Goal: Register for event/course

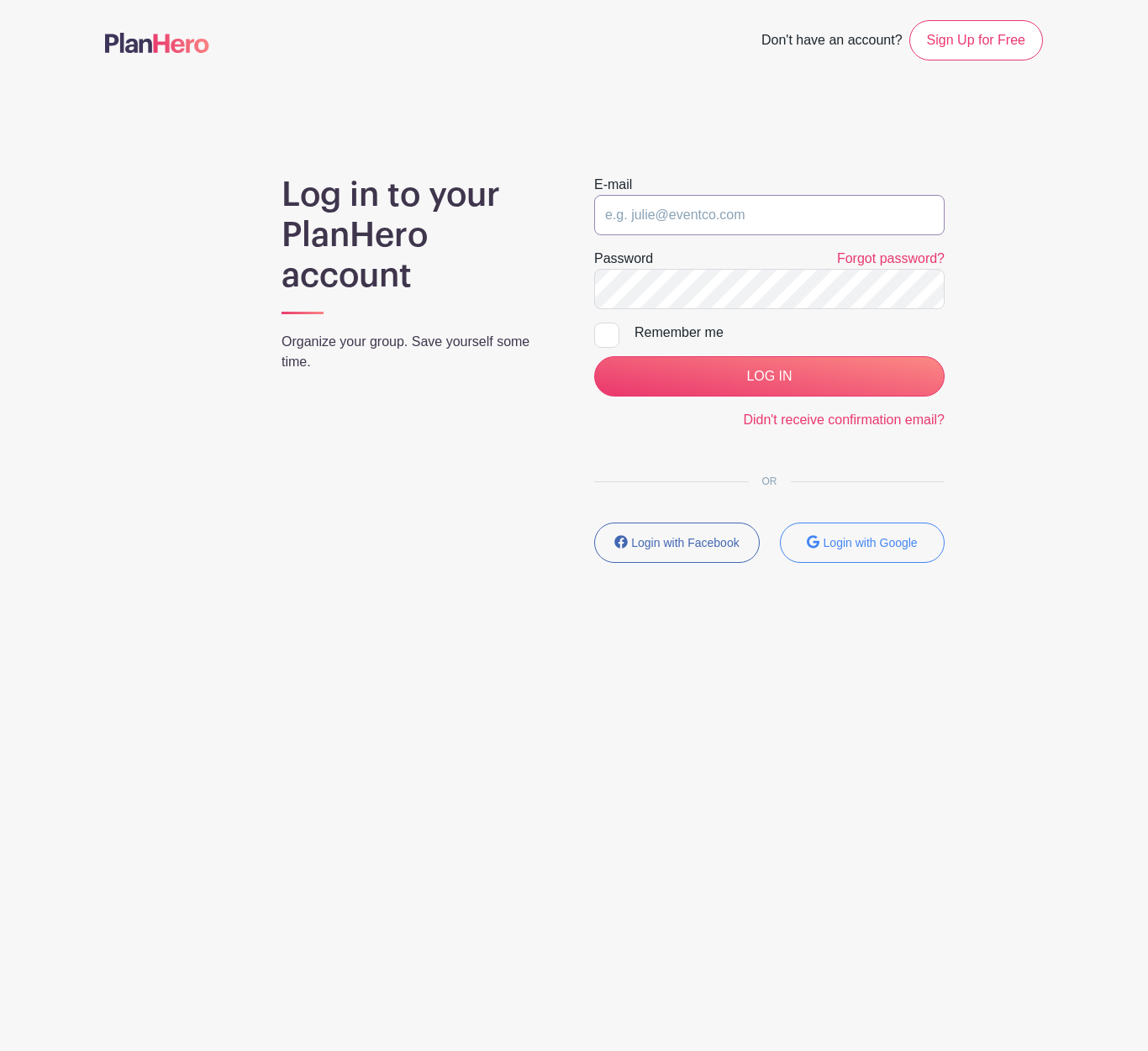
click at [690, 225] on input "email" at bounding box center [769, 215] width 350 height 41
type input "[EMAIL_ADDRESS][DOMAIN_NAME]"
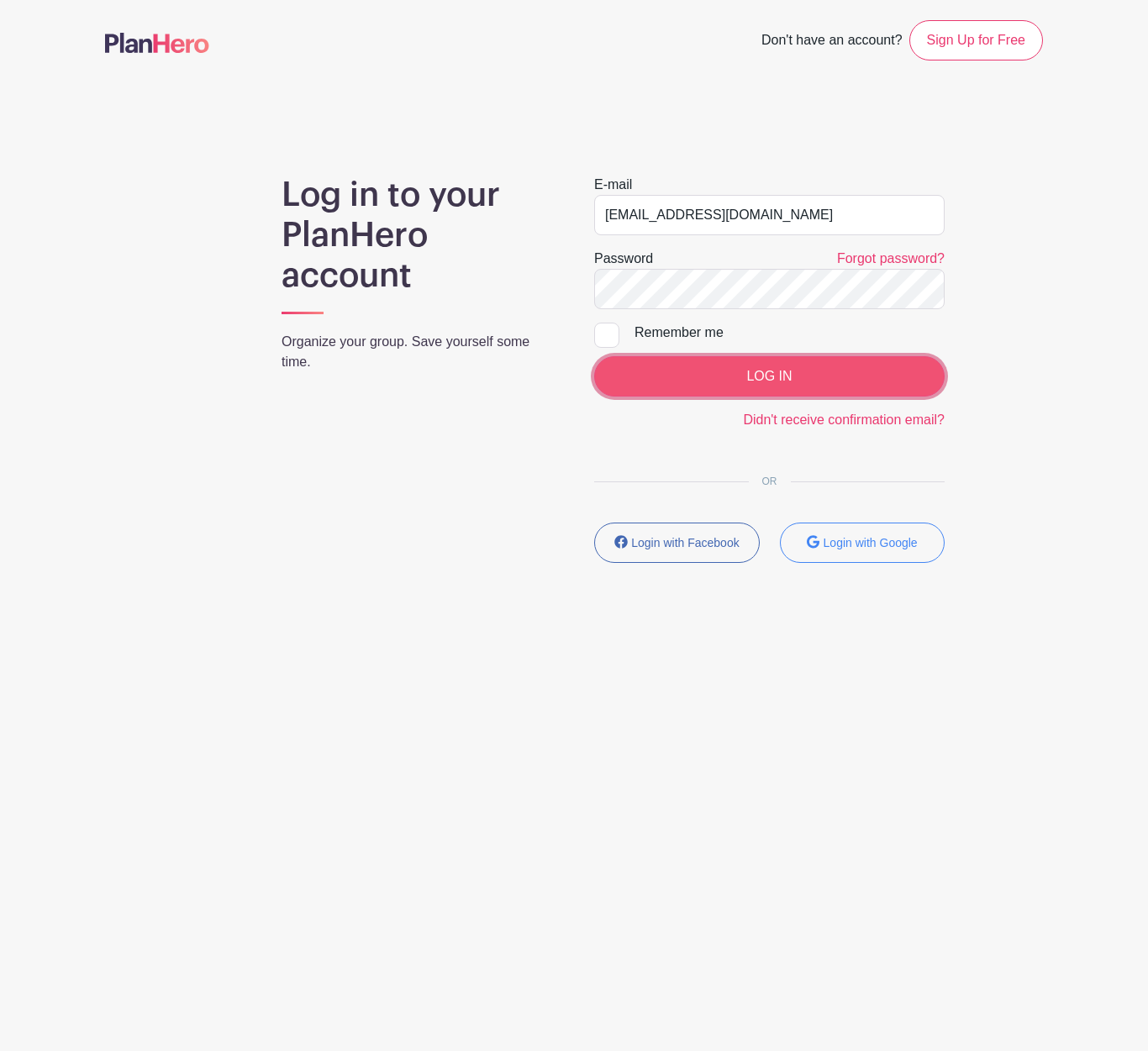
click at [841, 383] on input "LOG IN" at bounding box center [769, 376] width 350 height 41
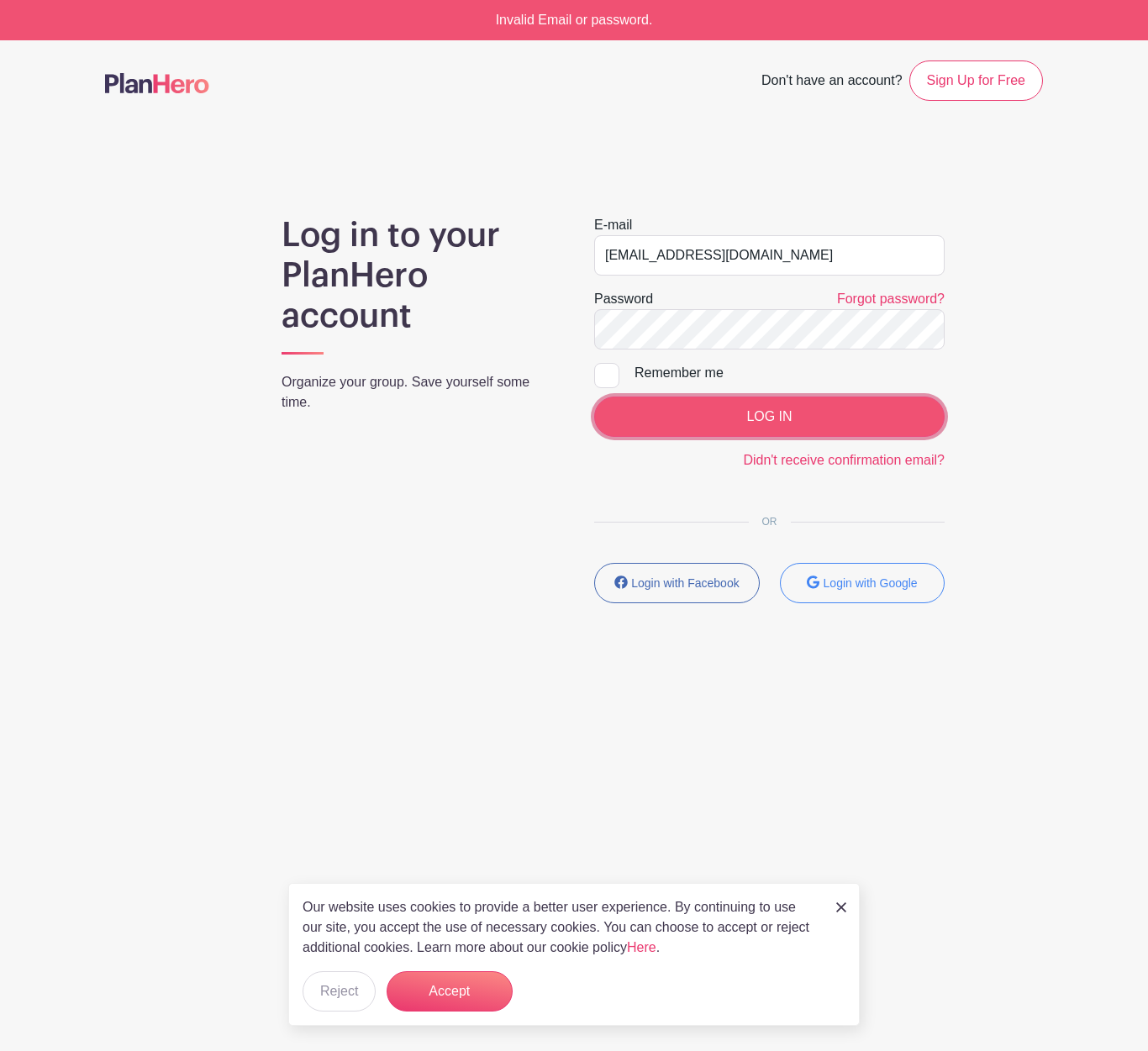
click at [854, 419] on input "LOG IN" at bounding box center [769, 416] width 350 height 41
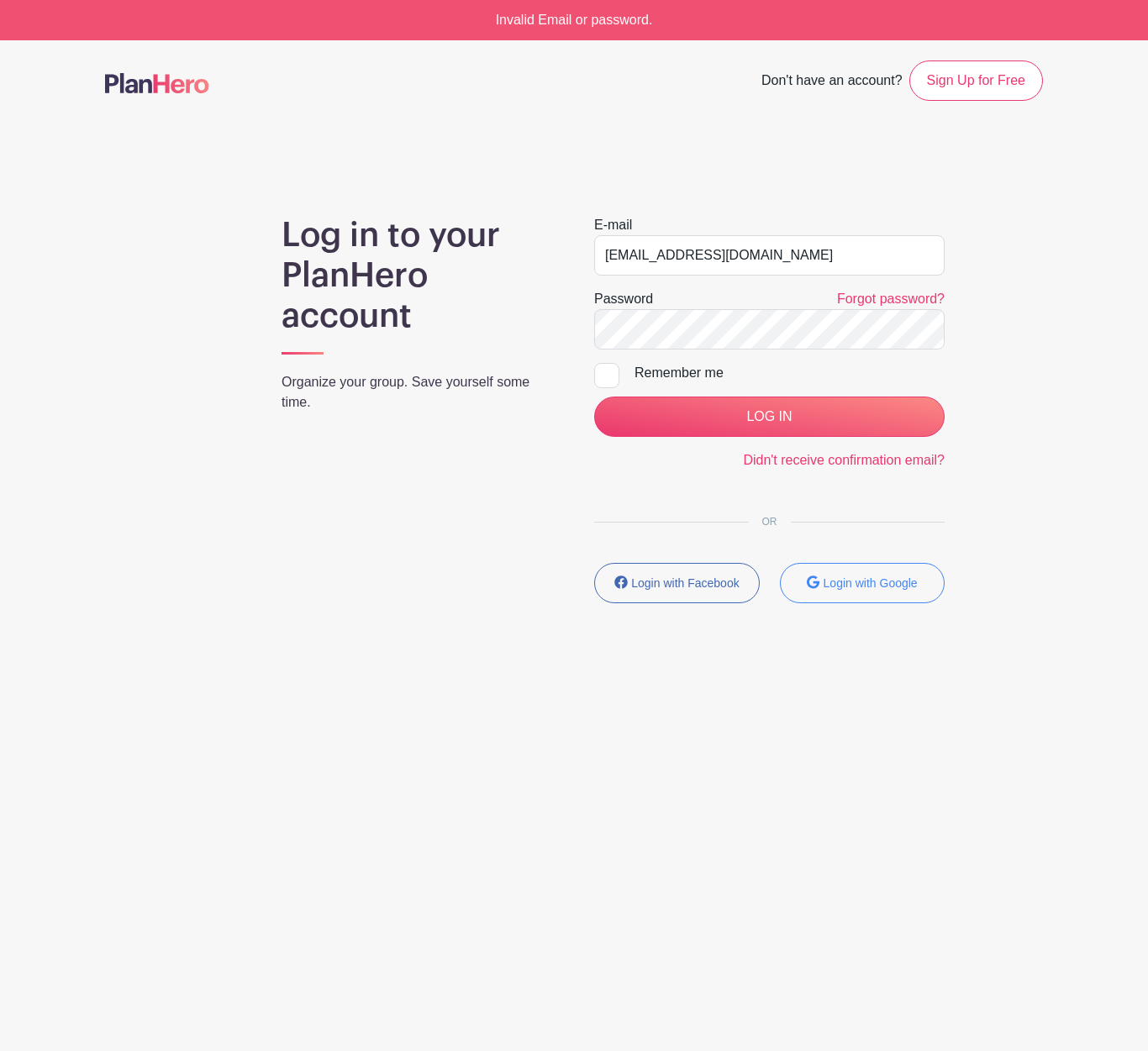
click at [819, 275] on form "E-mail packyourshit2019@gmail.com Password Forgot password? Remember me LOG IN …" at bounding box center [769, 342] width 350 height 255
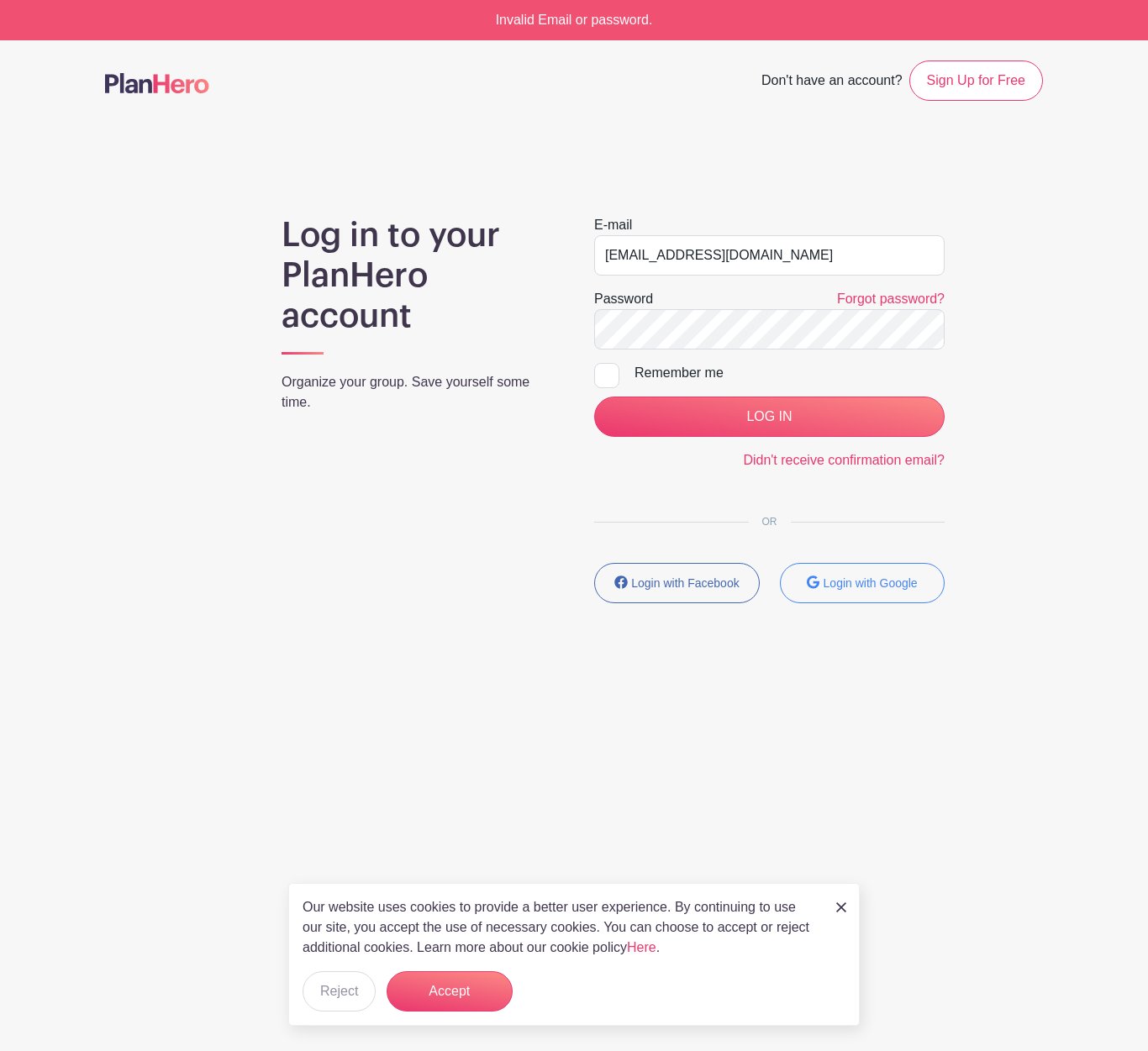
click at [775, 189] on main "Don't have an account? Sign Up for Free Log in to your PlanHero account Organiz…" at bounding box center [574, 381] width 1148 height 681
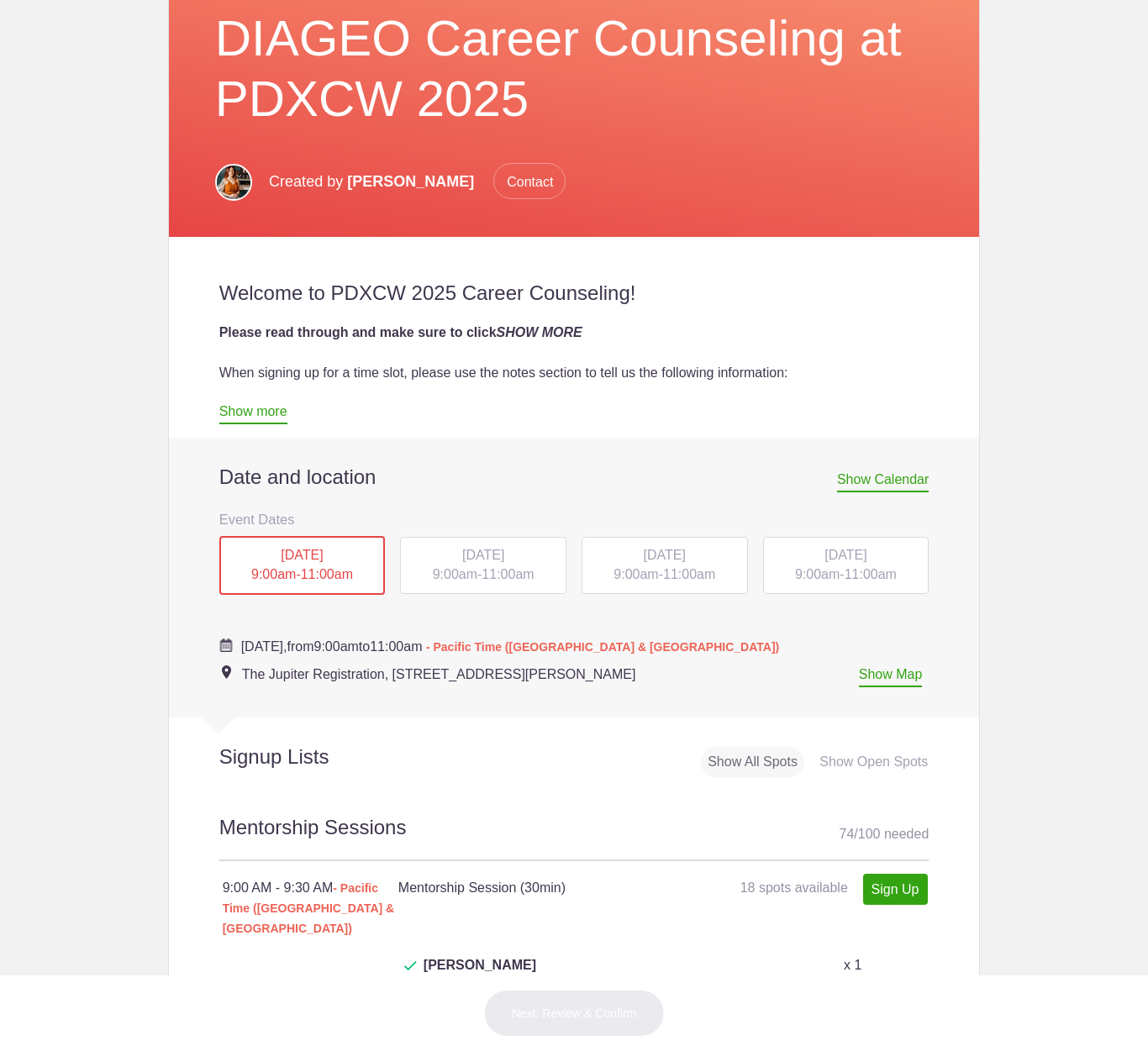
scroll to position [626, 0]
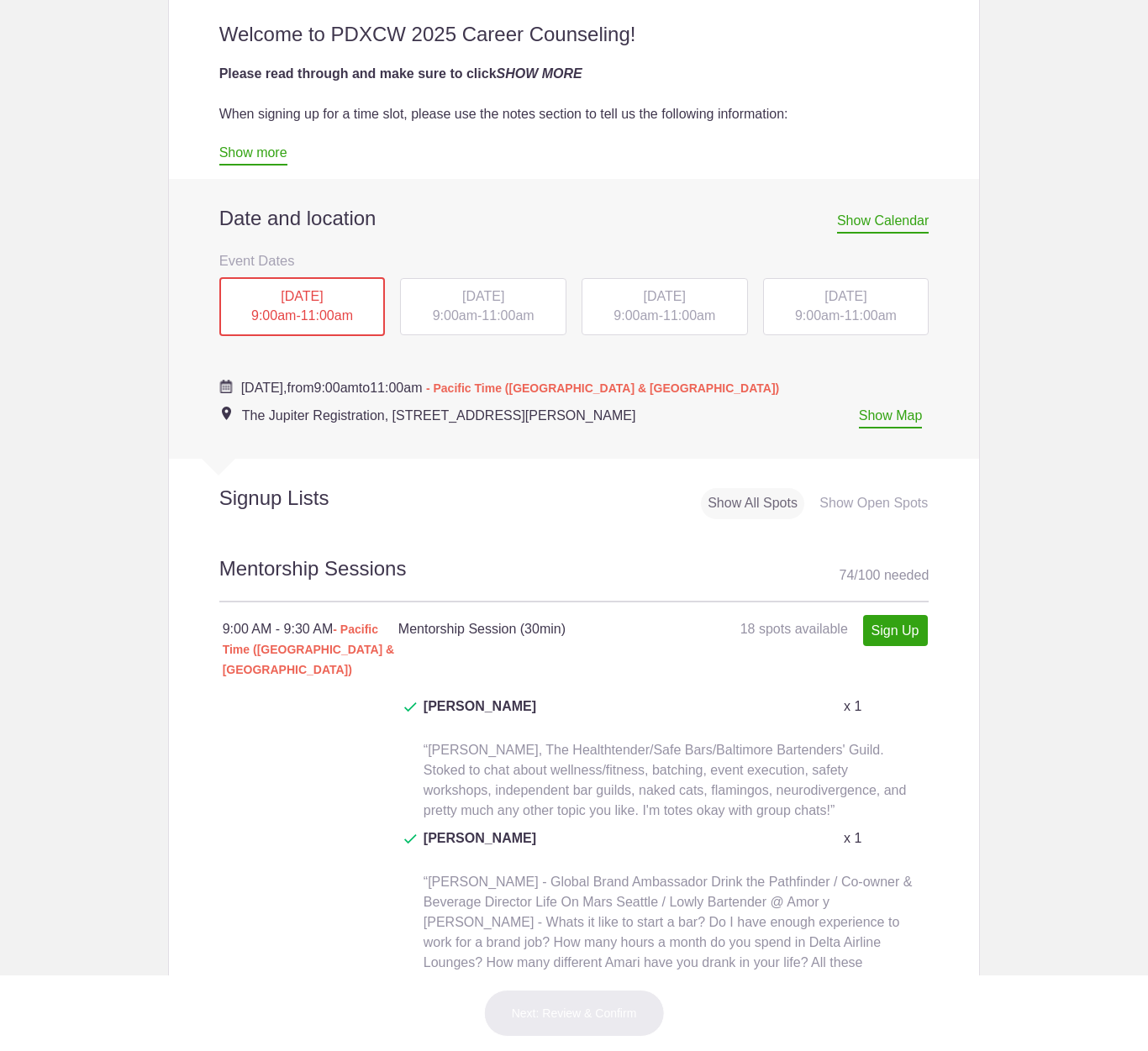
click at [857, 288] on div "THU, Oct 16, 2025 9:00am - 11:00am" at bounding box center [846, 306] width 166 height 57
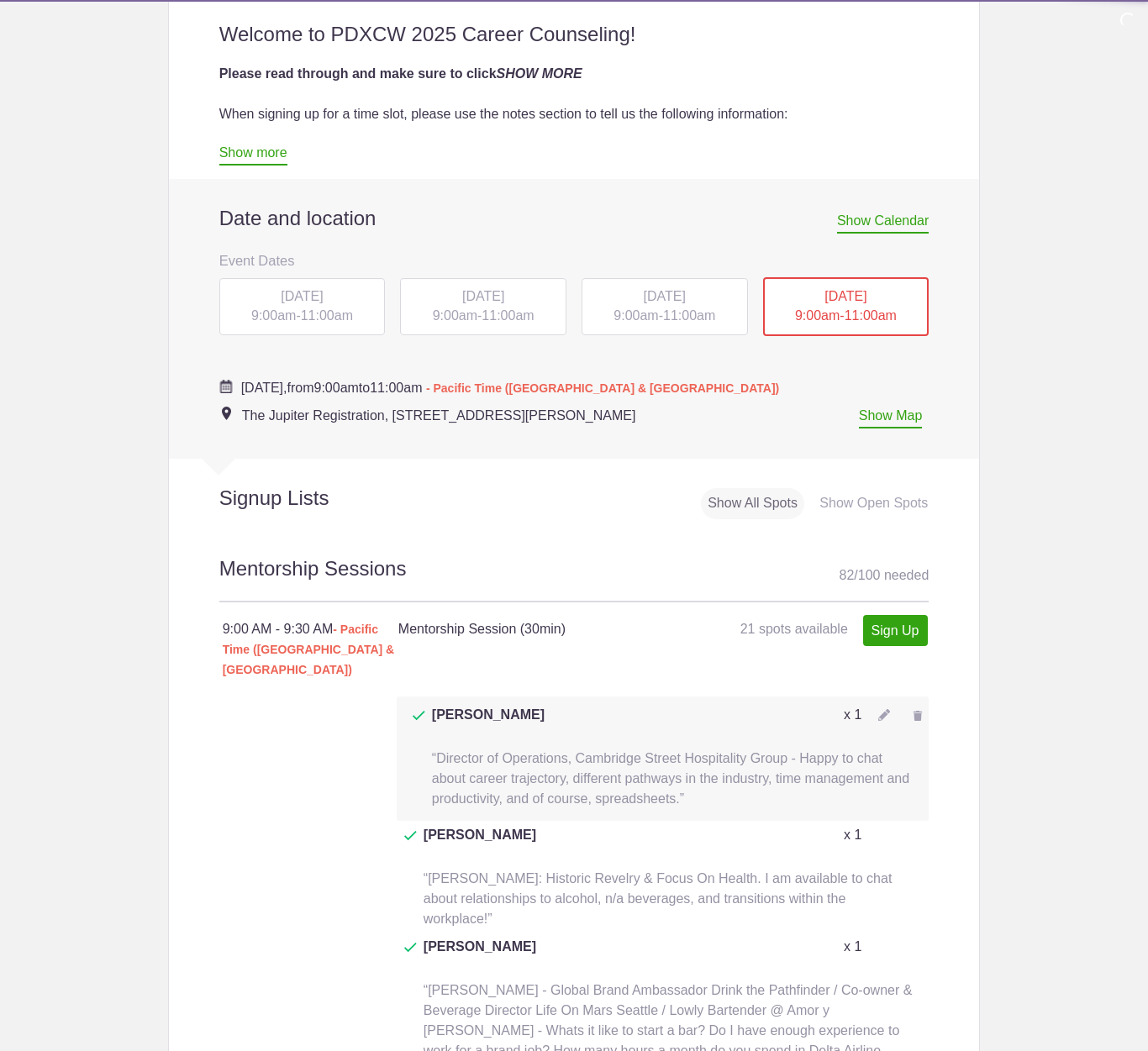
click at [860, 295] on span "THU, Oct 16, 2025" at bounding box center [845, 296] width 42 height 14
click at [649, 748] on p "“Director of Operations, Cambridge Street Hospitality Group - Happy to chat abo…" at bounding box center [667, 778] width 523 height 60
click at [878, 709] on img at bounding box center [884, 714] width 12 height 12
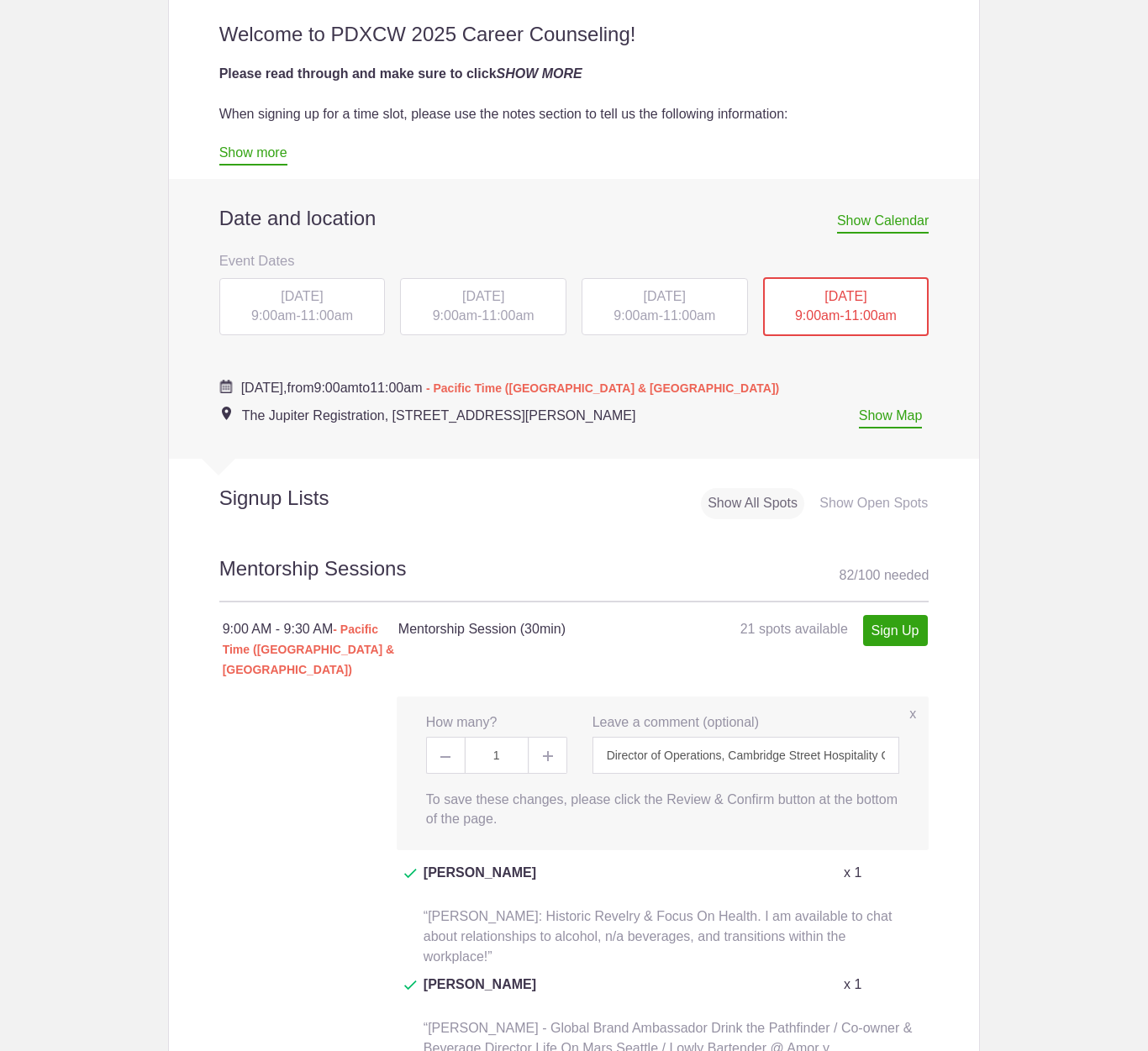
click at [551, 668] on div "9:00 AM - 9:30 AM - Pacific Time (US & Canada) Mentorship Session (30min) 21 sp…" at bounding box center [574, 649] width 710 height 94
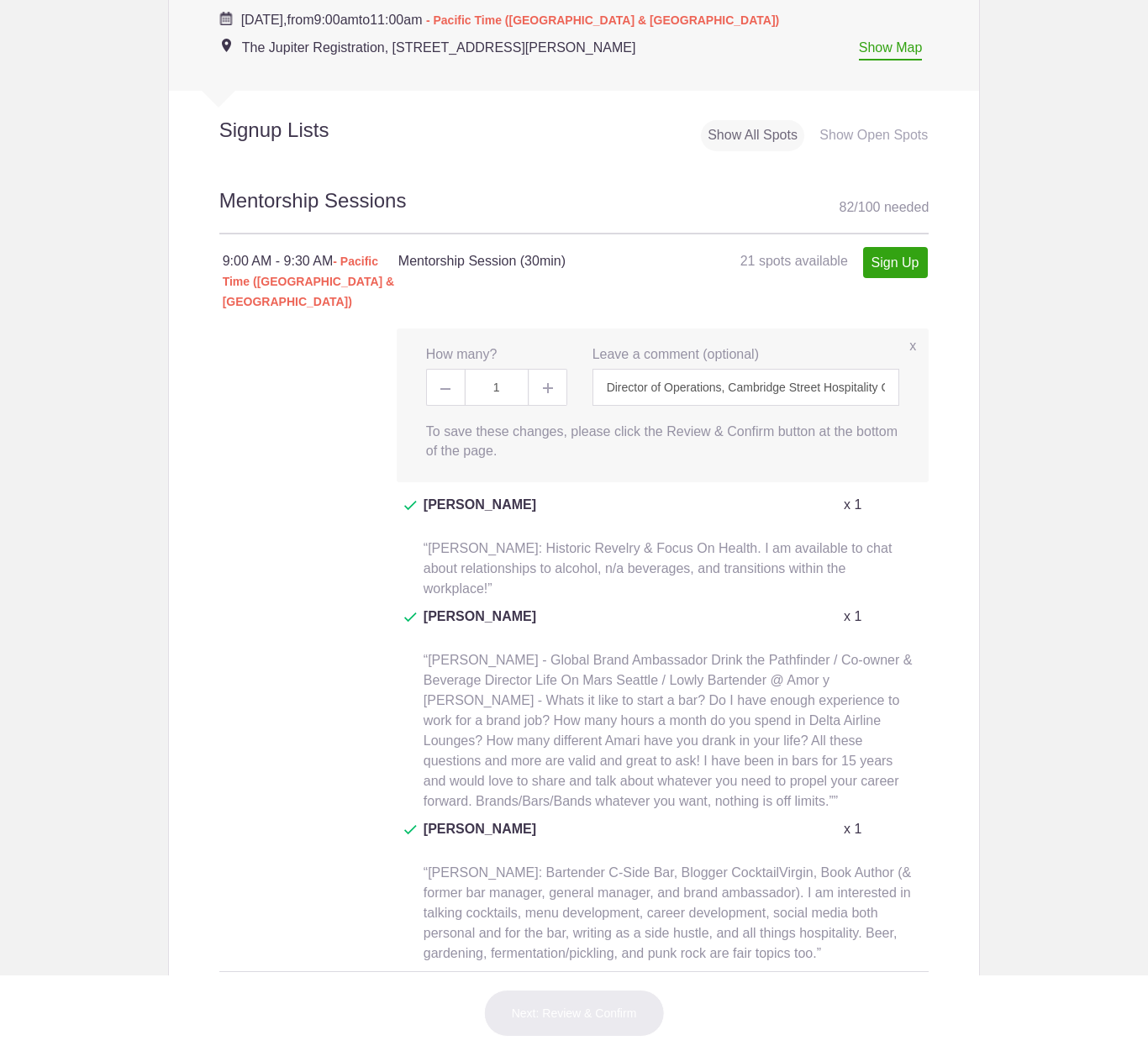
scroll to position [1015, 0]
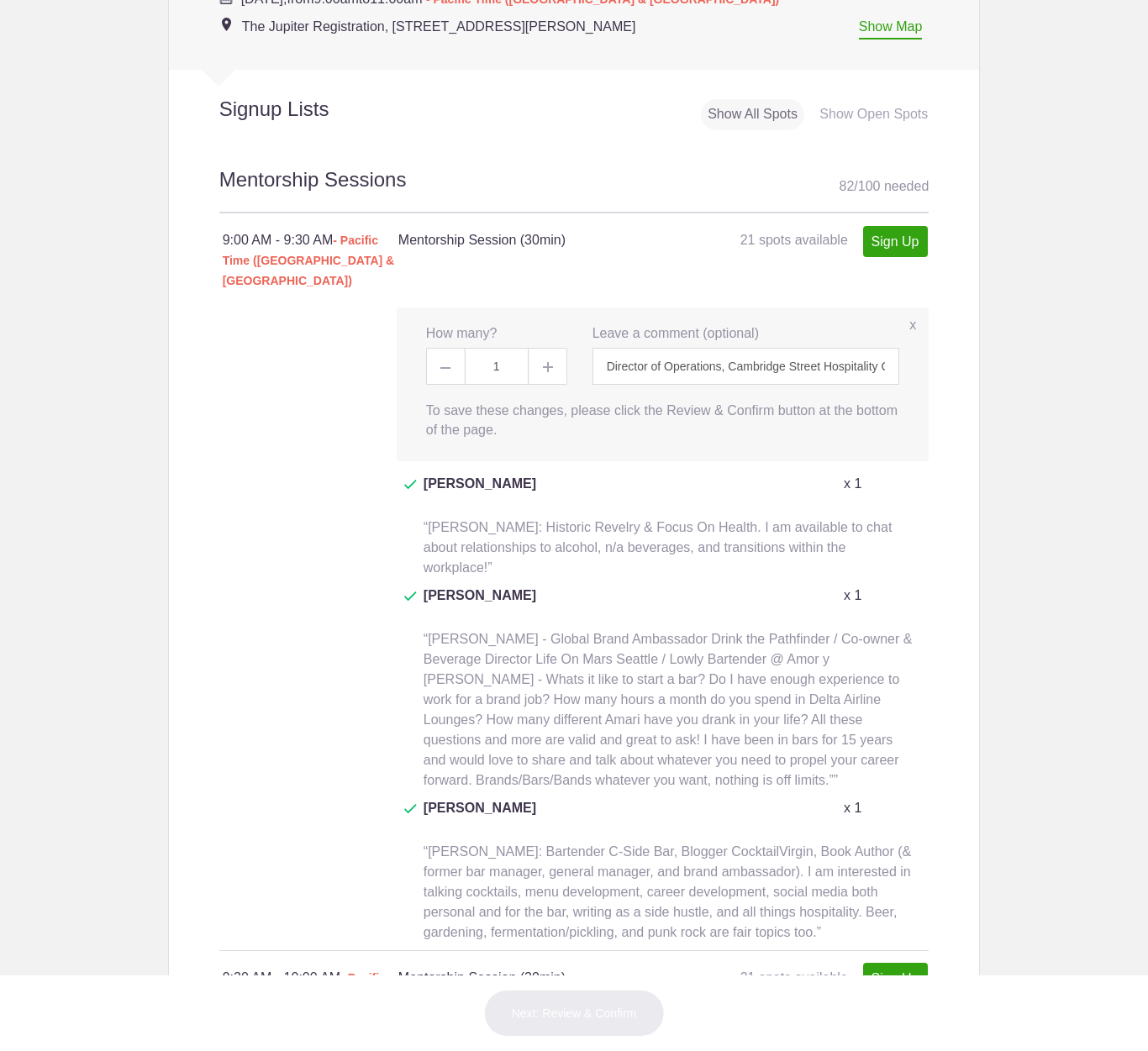
click at [704, 391] on label "To save these changes, please click the Review & Confirm button at the bottom o…" at bounding box center [662, 411] width 473 height 55
click at [571, 308] on div "x How many? 1 x Leave a comment (optional) Director of Operations, Cambridge St…" at bounding box center [662, 384] width 532 height 153
click at [909, 316] on label "x" at bounding box center [912, 325] width 6 height 19
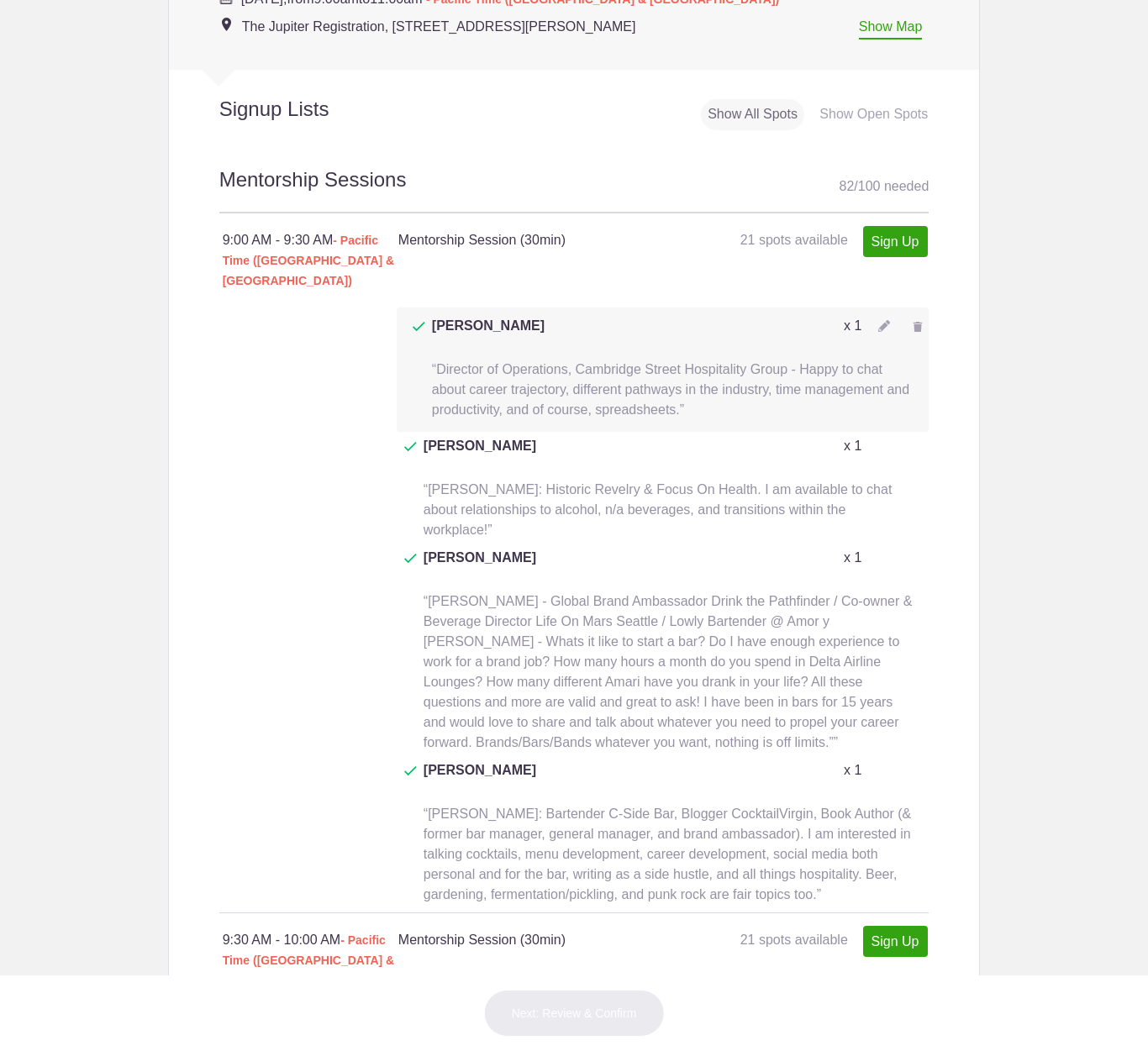
click at [532, 362] on span "“Director of Operations, Cambridge Street Hospitality Group - Happy to chat abo…" at bounding box center [671, 389] width 477 height 55
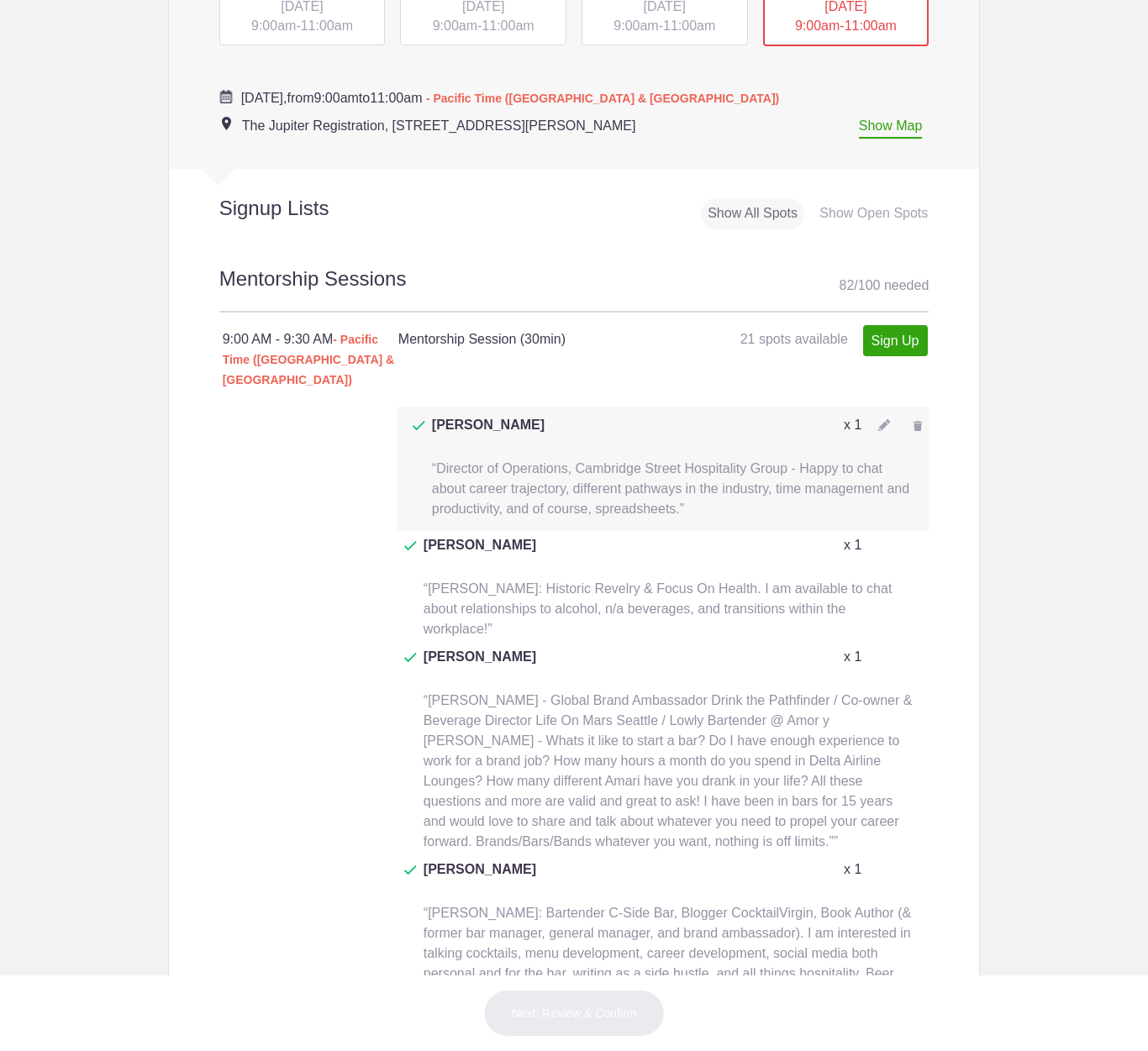
scroll to position [964, 0]
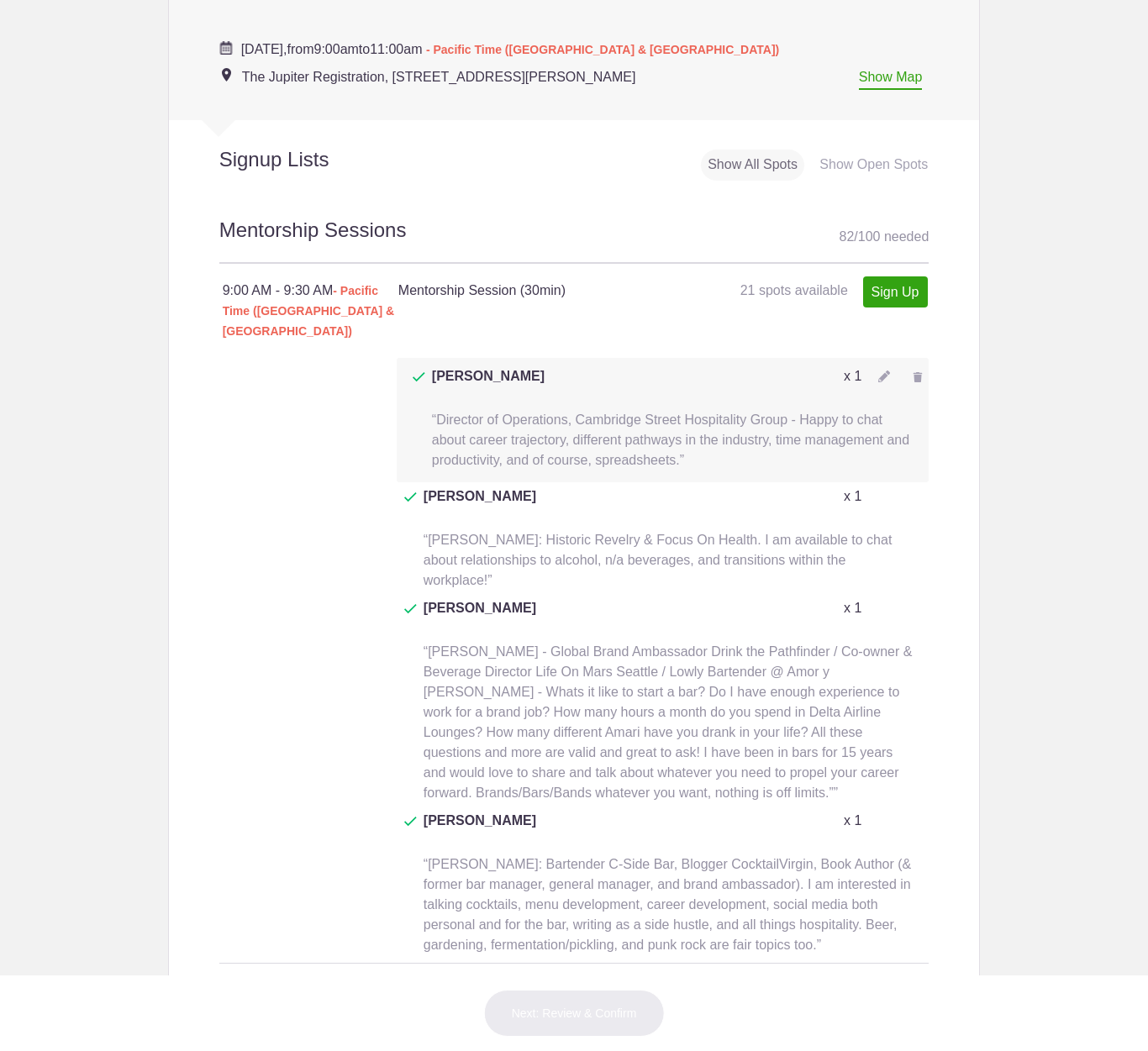
click at [909, 366] on div at bounding box center [917, 377] width 22 height 22
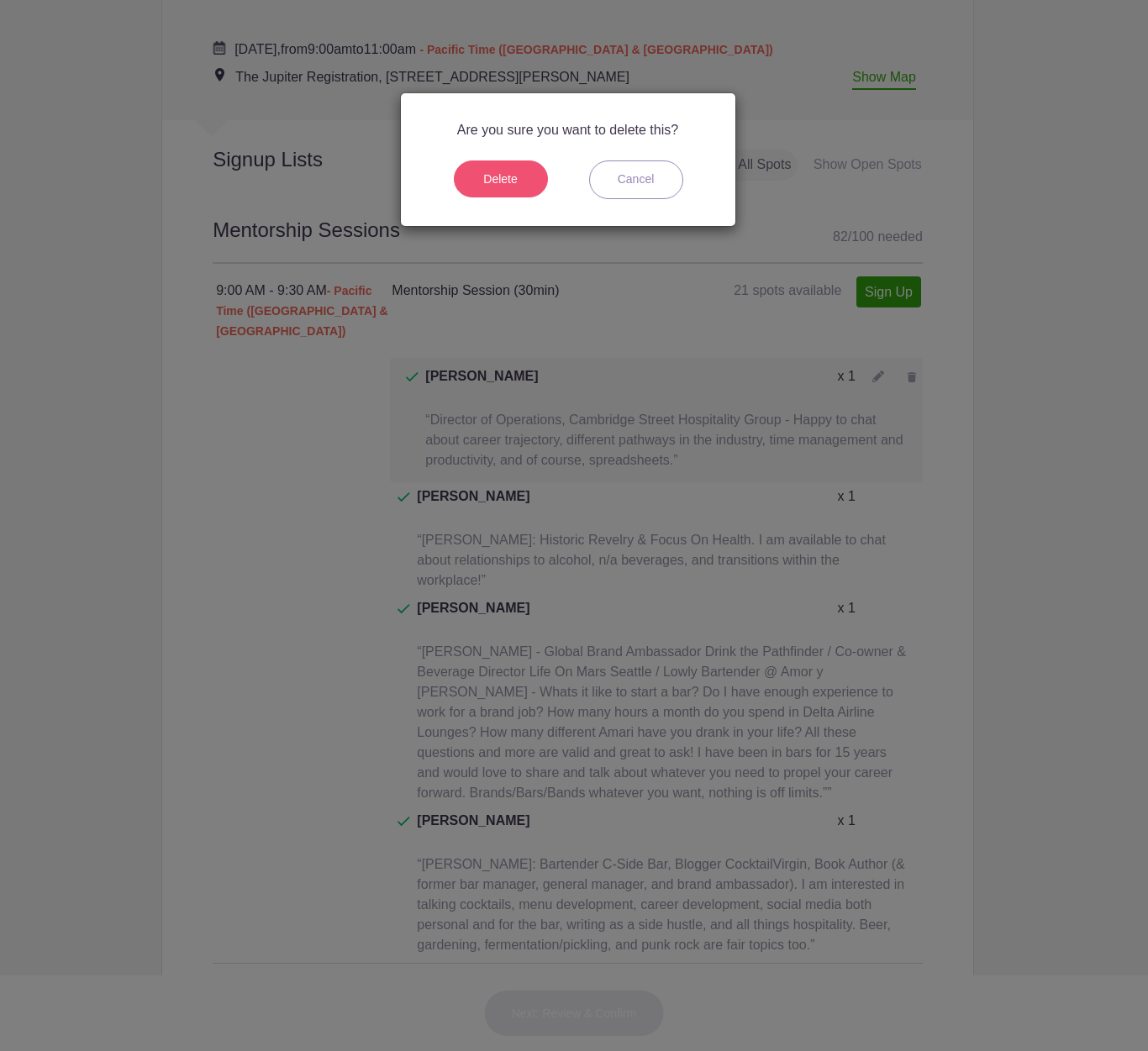
click at [514, 177] on button "Delete" at bounding box center [501, 179] width 94 height 37
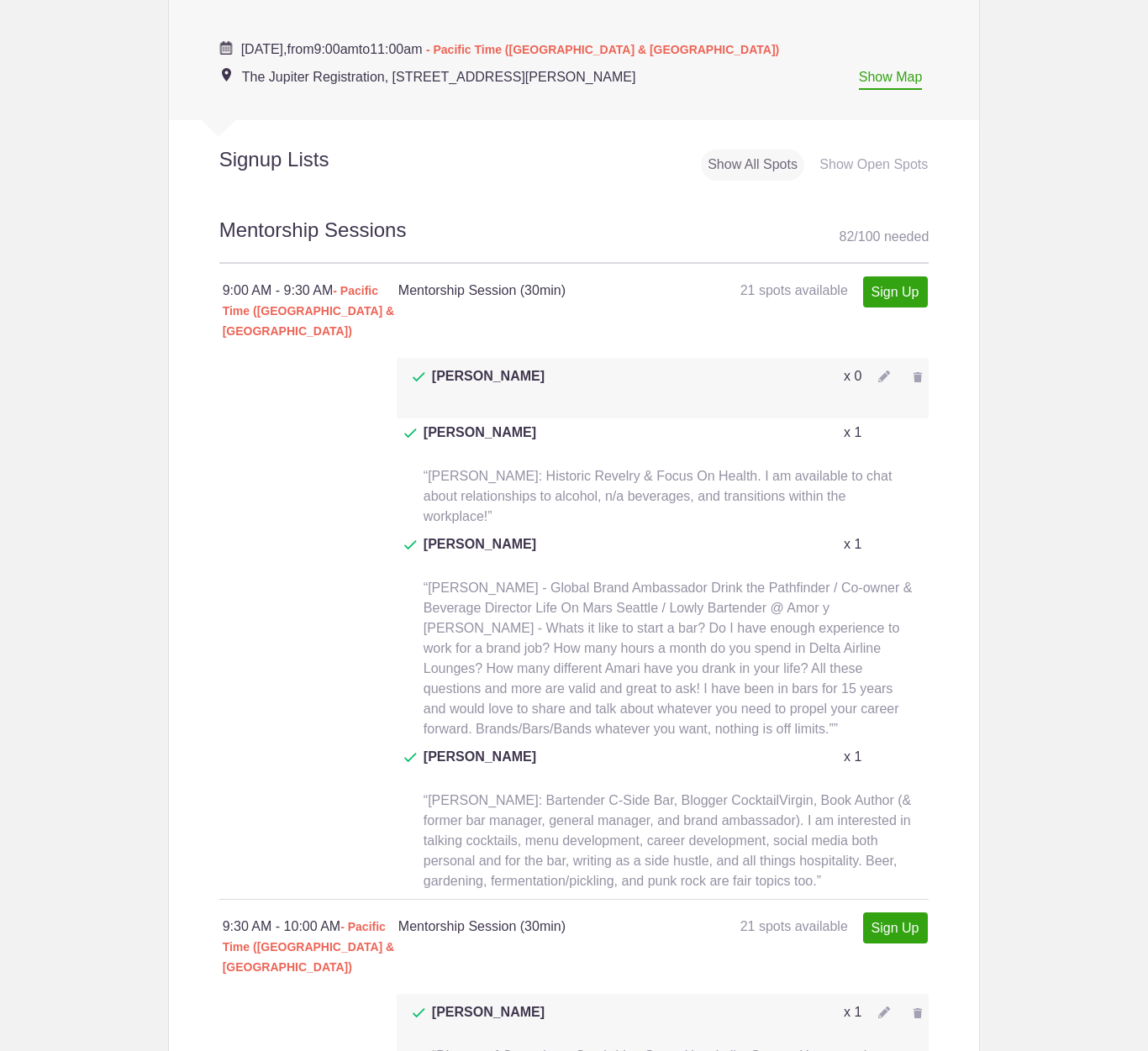
scroll to position [1429, 0]
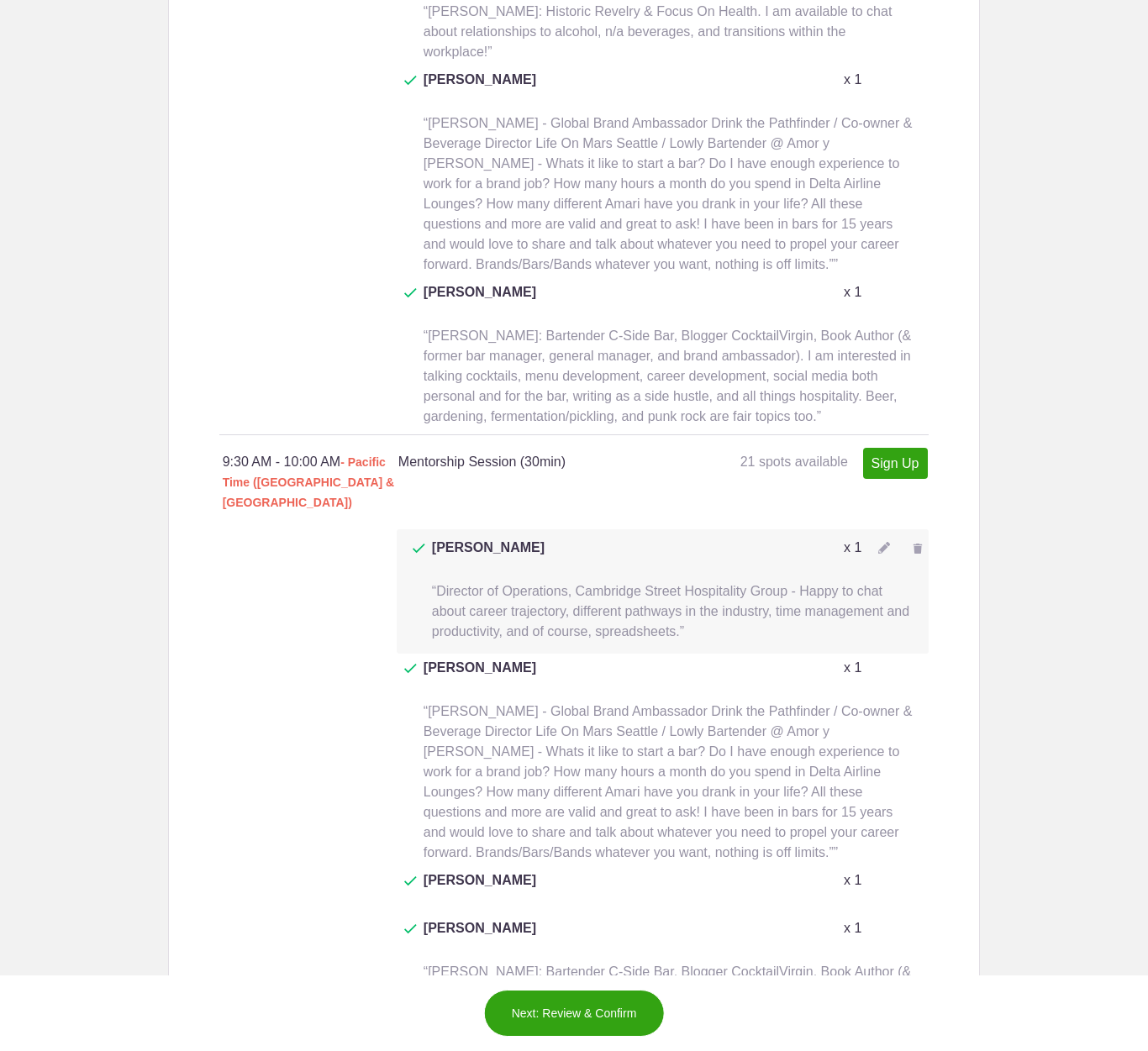
click at [912, 543] on img at bounding box center [917, 548] width 10 height 10
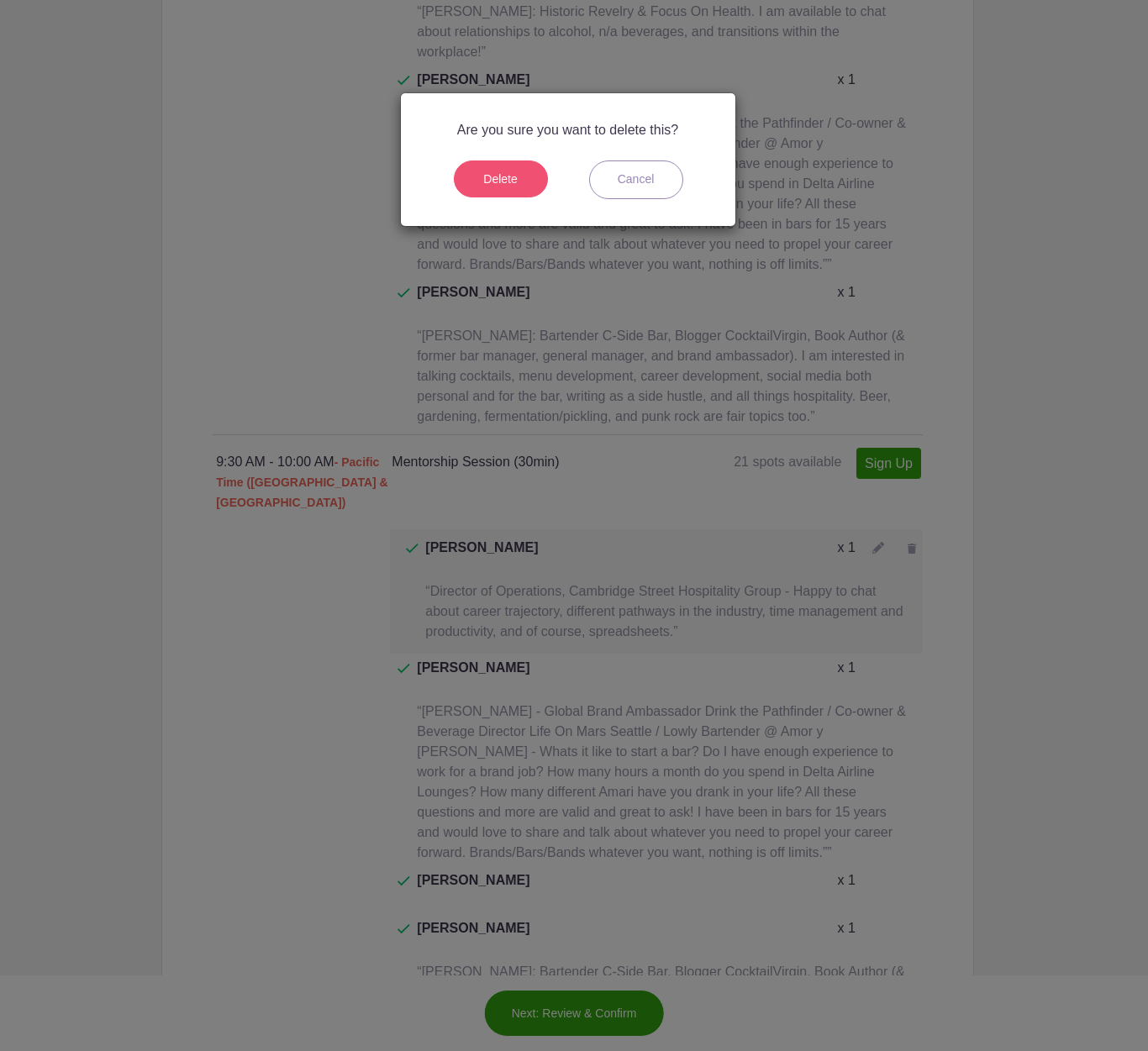
click at [481, 187] on button "Delete" at bounding box center [501, 179] width 94 height 37
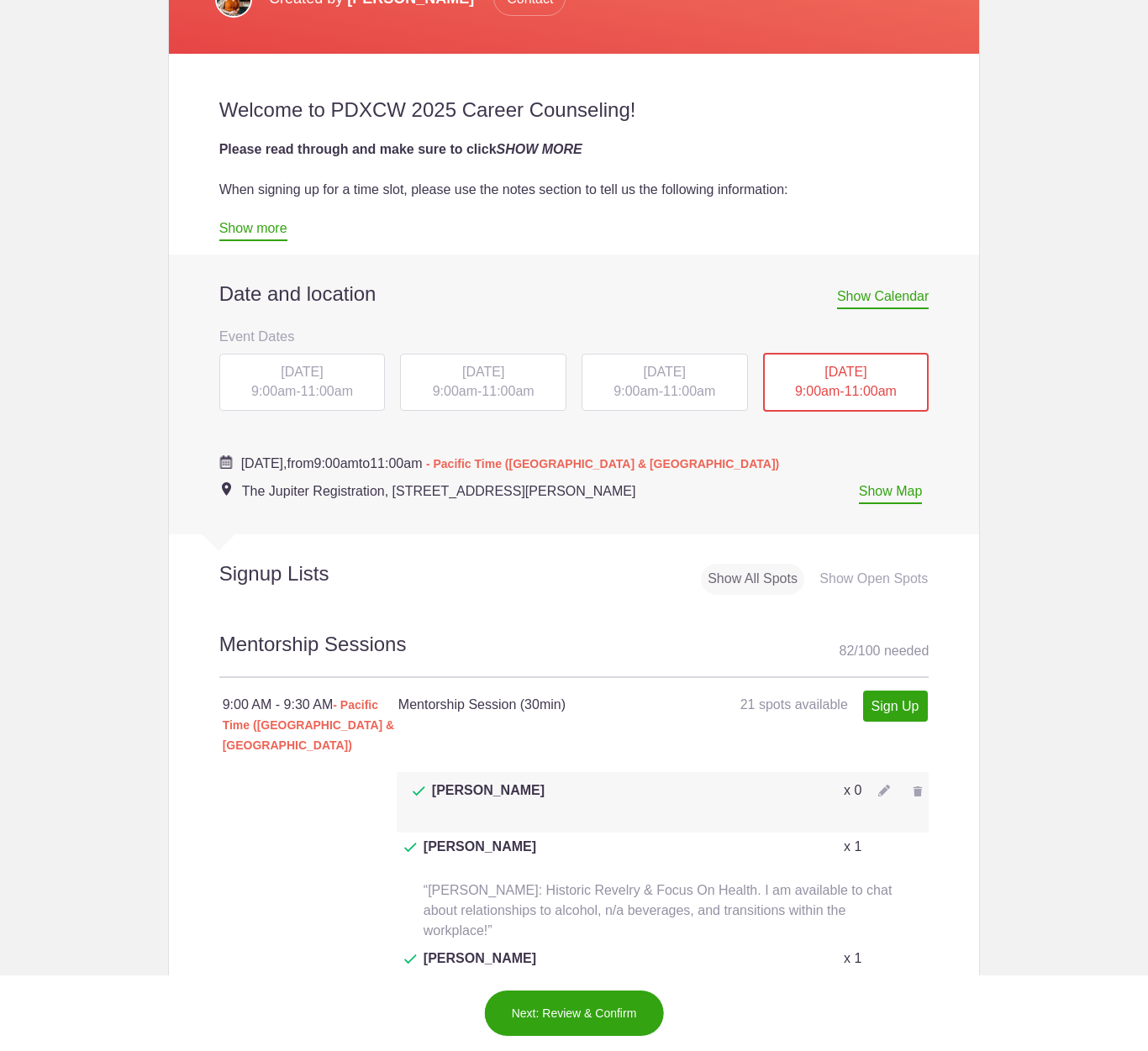
scroll to position [529, 0]
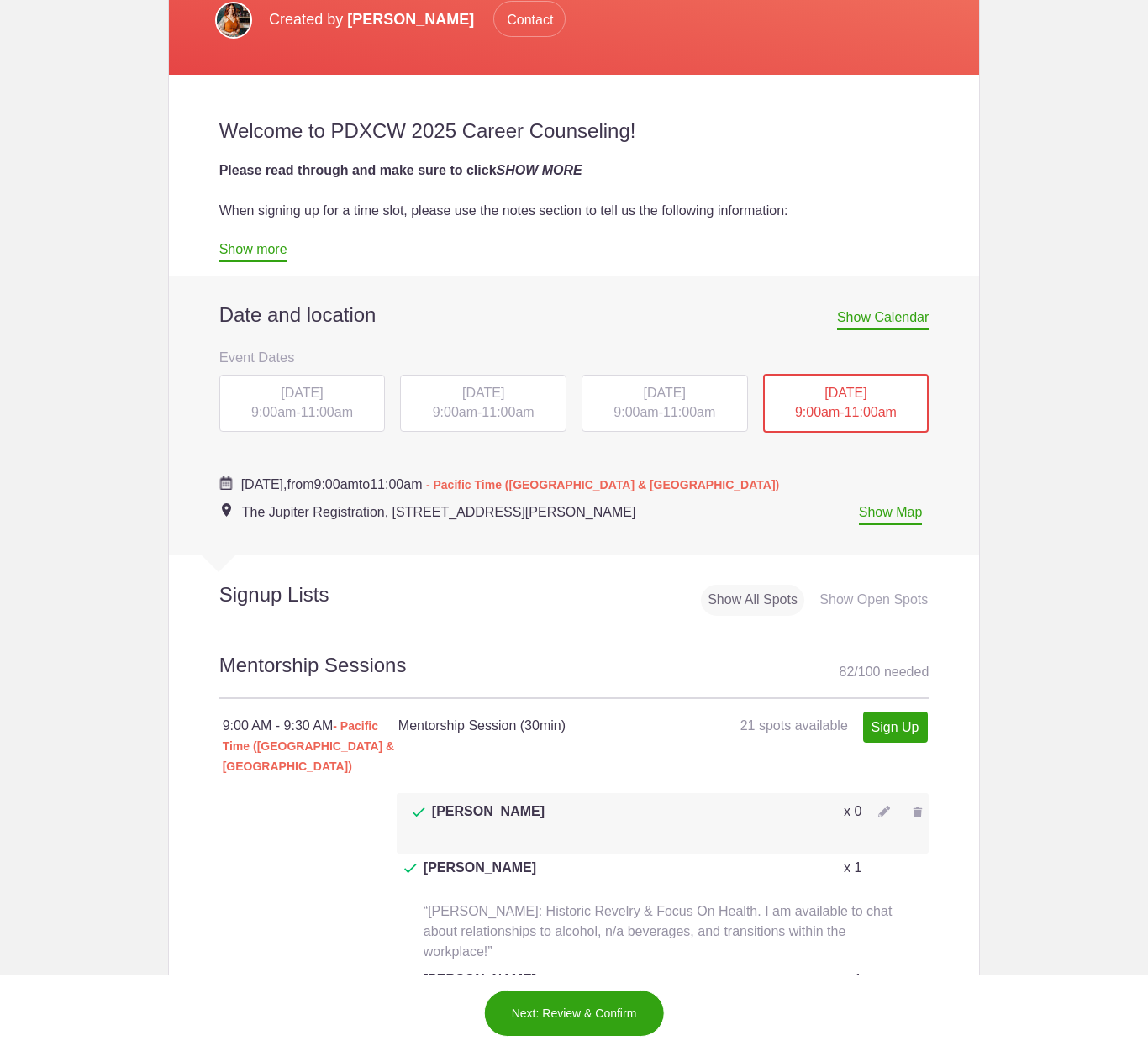
click at [560, 1016] on button "Next: Review & Confirm" at bounding box center [574, 1013] width 181 height 47
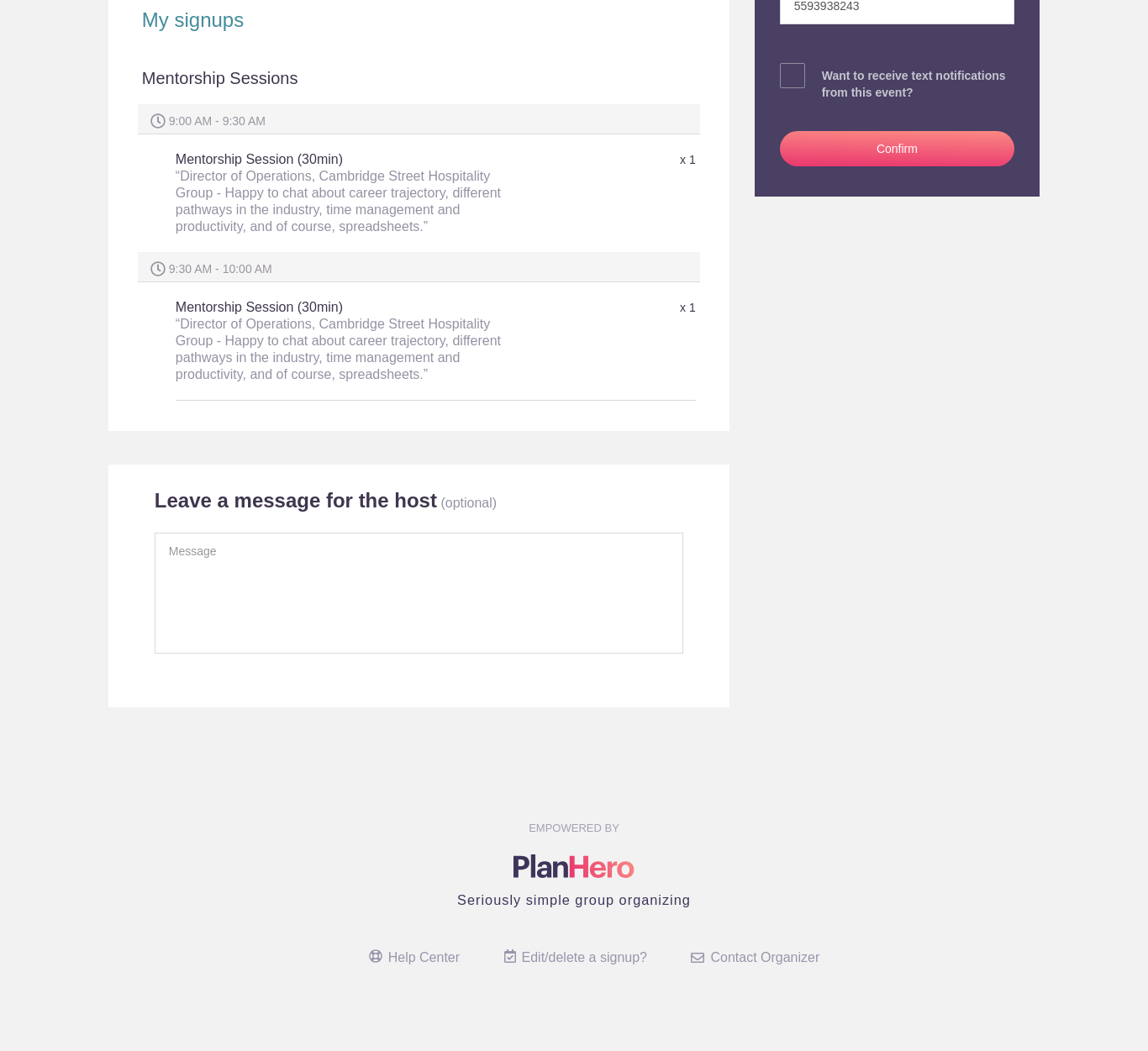
scroll to position [152, 0]
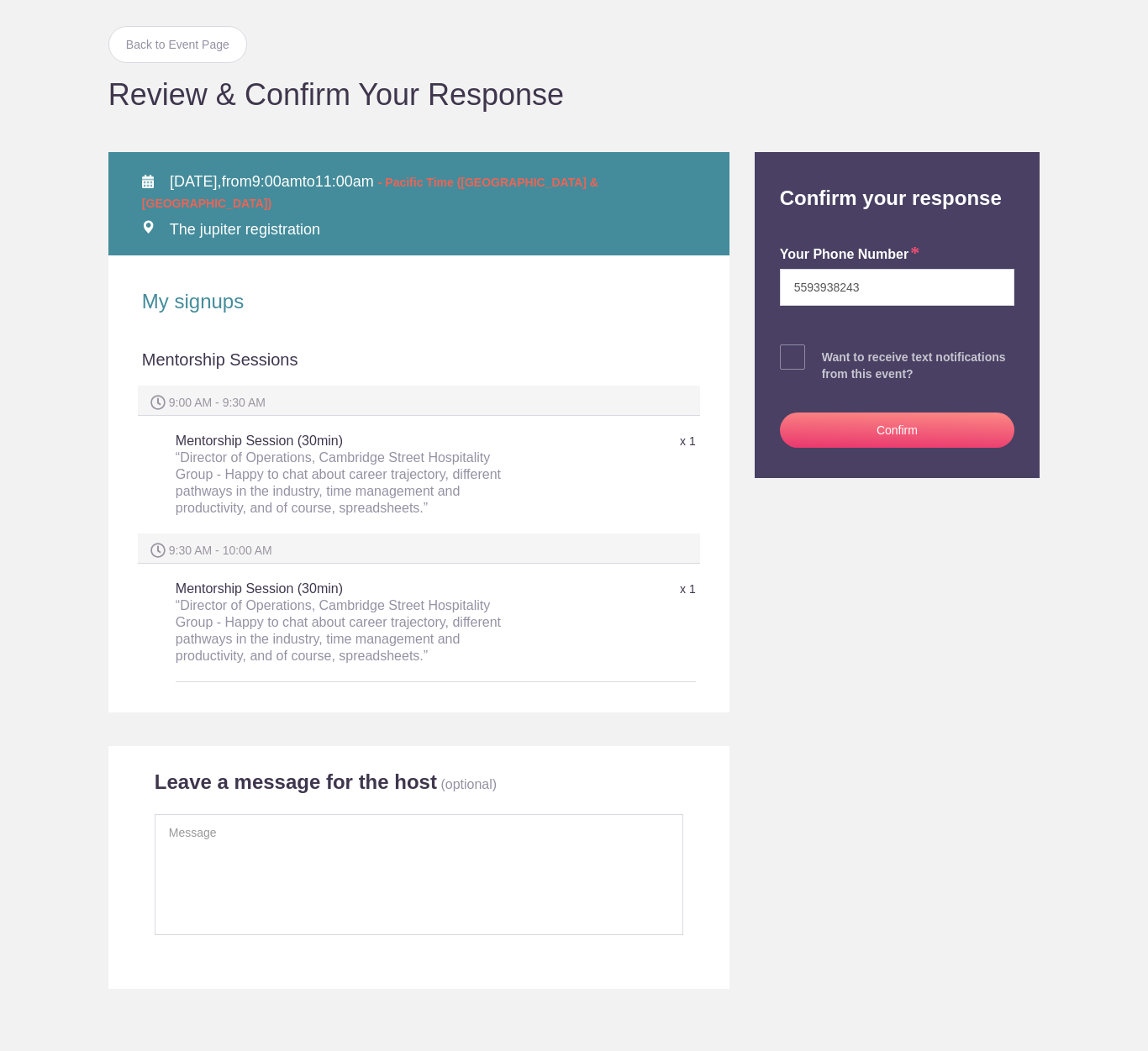
click at [786, 358] on span at bounding box center [792, 357] width 25 height 25
click at [827, 358] on input "checkbox" at bounding box center [944, 353] width 235 height 11
checkbox input "true"
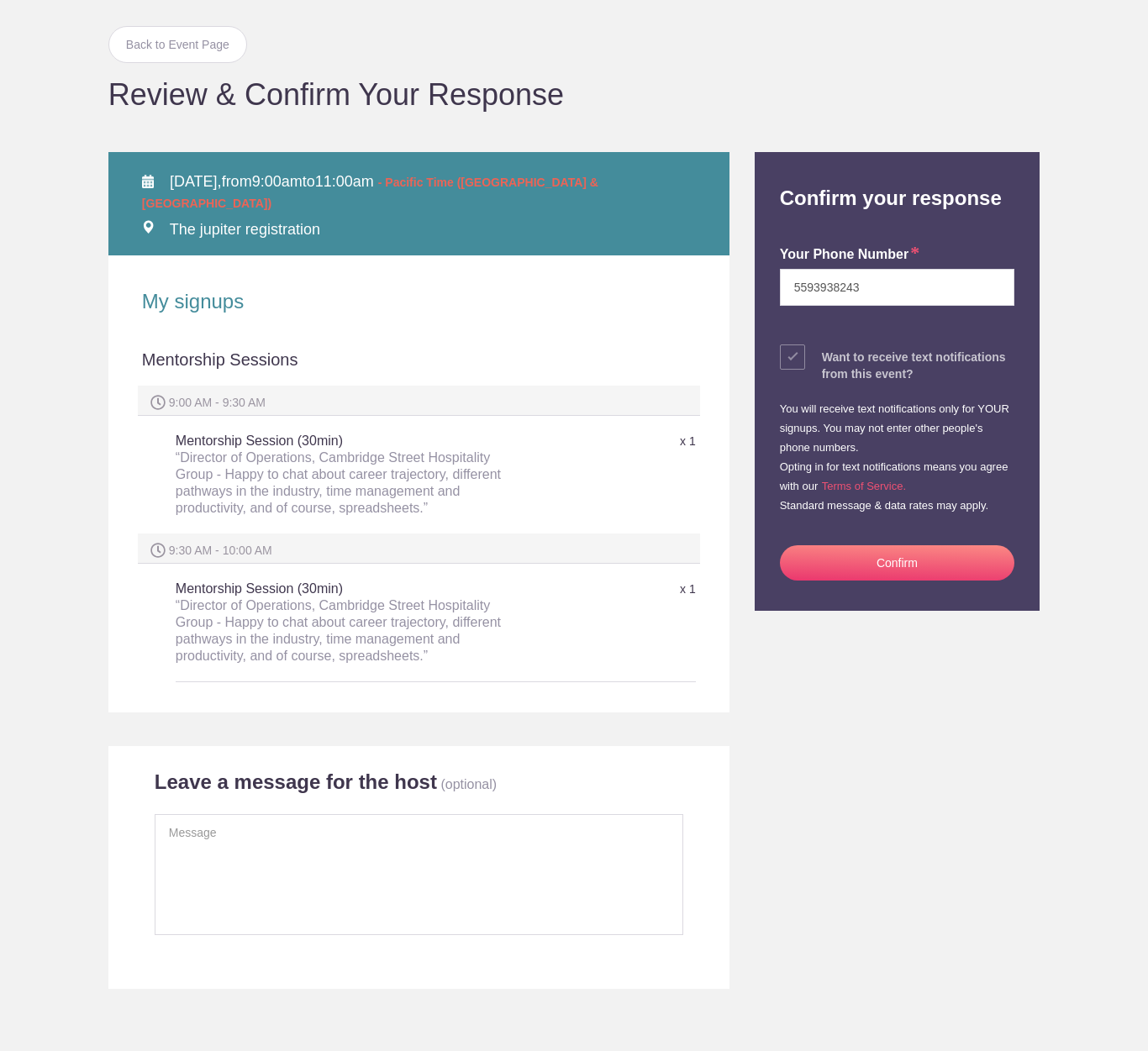
click at [844, 567] on button "Confirm" at bounding box center [897, 562] width 235 height 35
